Goal: Find specific page/section: Find specific page/section

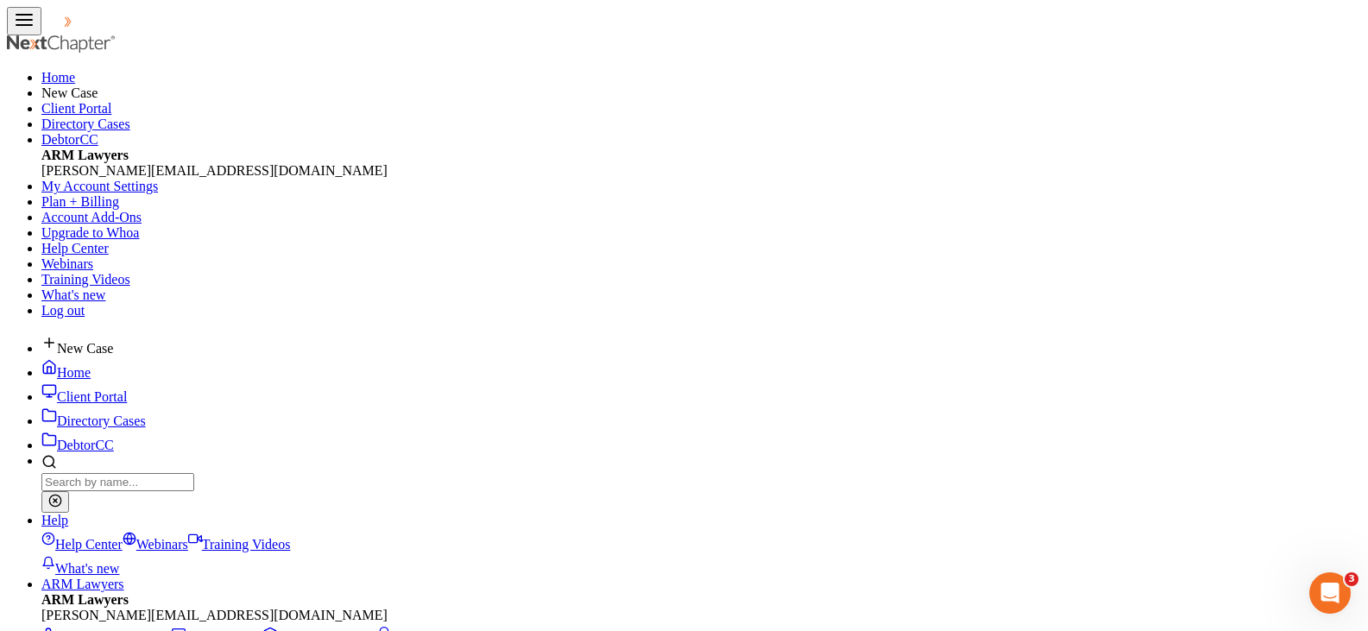
click at [194, 473] on input "search" at bounding box center [117, 482] width 153 height 18
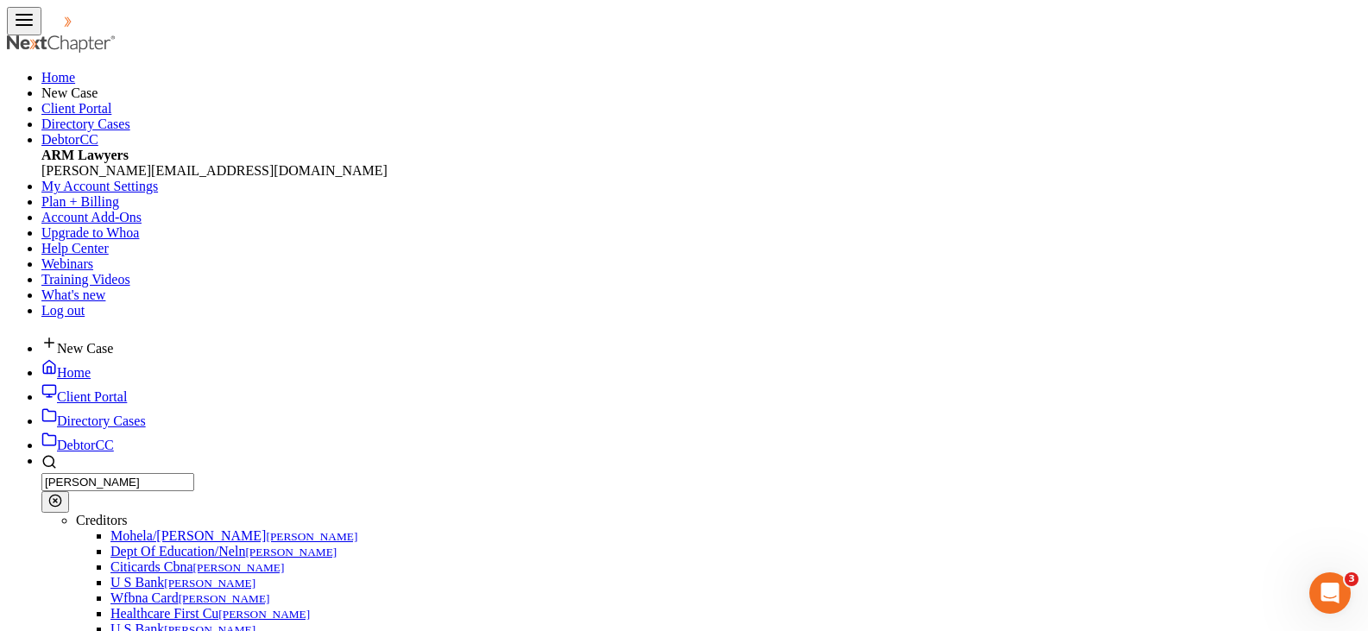
type input "[PERSON_NAME]"
click at [1056, 513] on ul "Creditors Mohela/[PERSON_NAME], [PERSON_NAME] Of Education/[PERSON_NAME] [PERSO…" at bounding box center [701, 606] width 1320 height 186
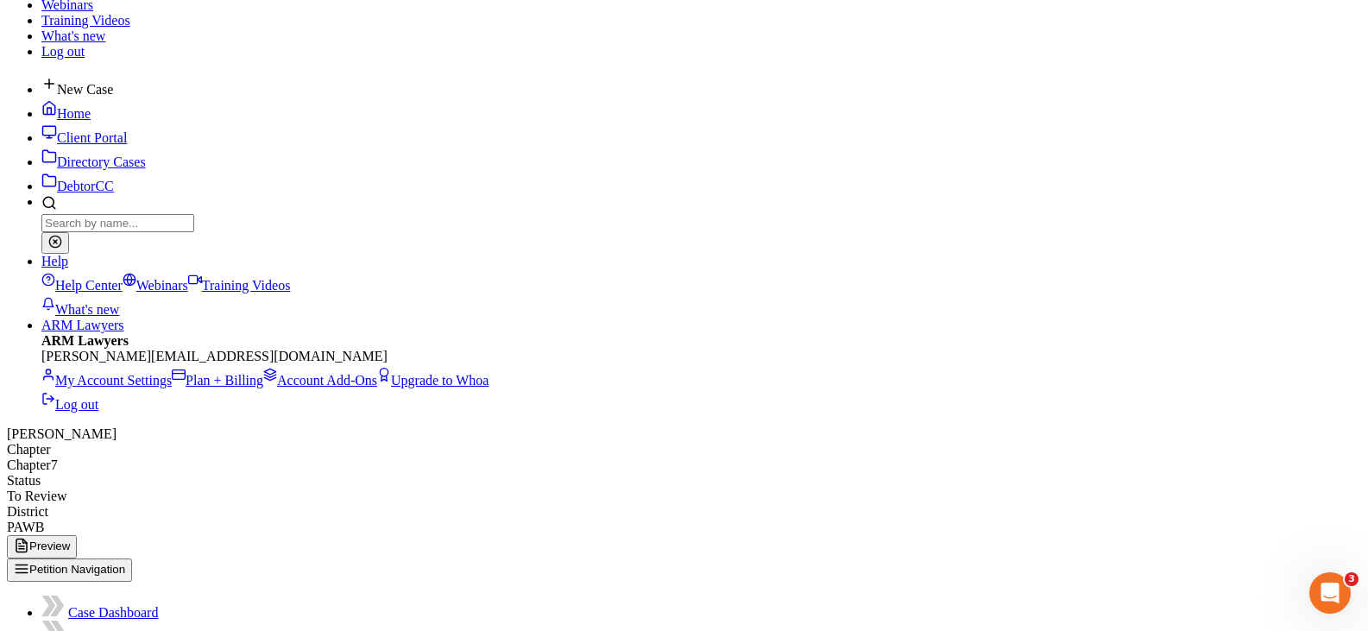
scroll to position [86, 0]
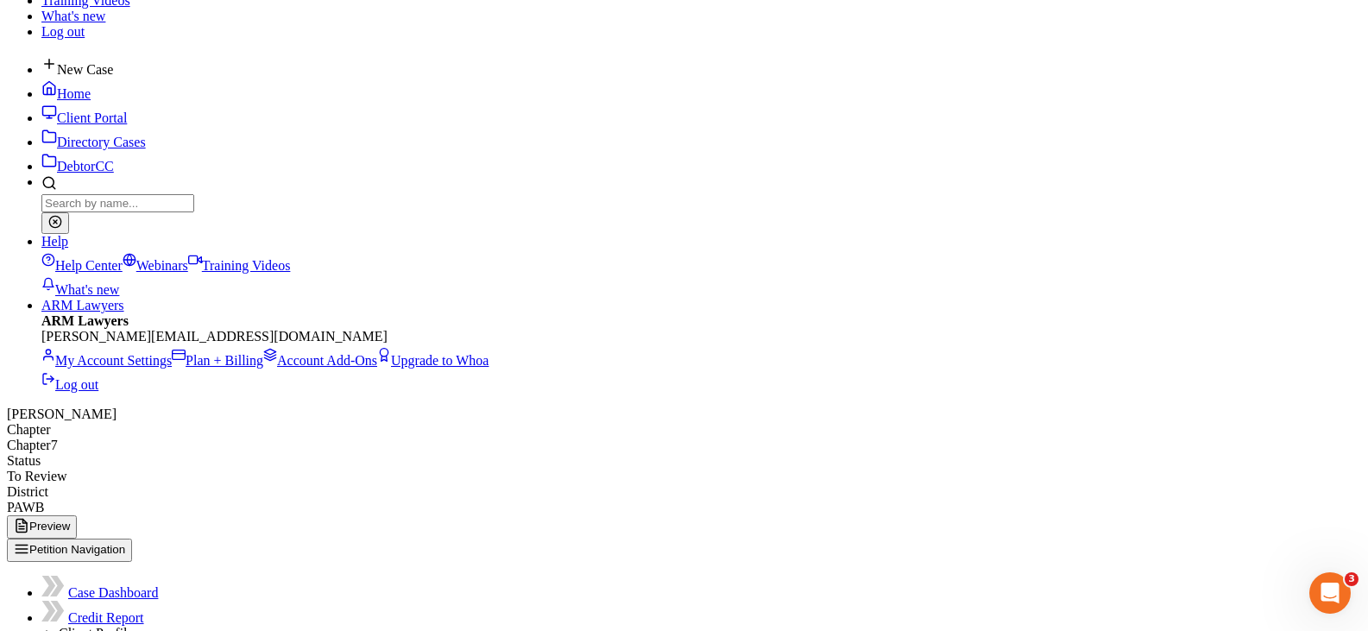
scroll to position [86, 0]
